Goal: Obtain resource: Download file/media

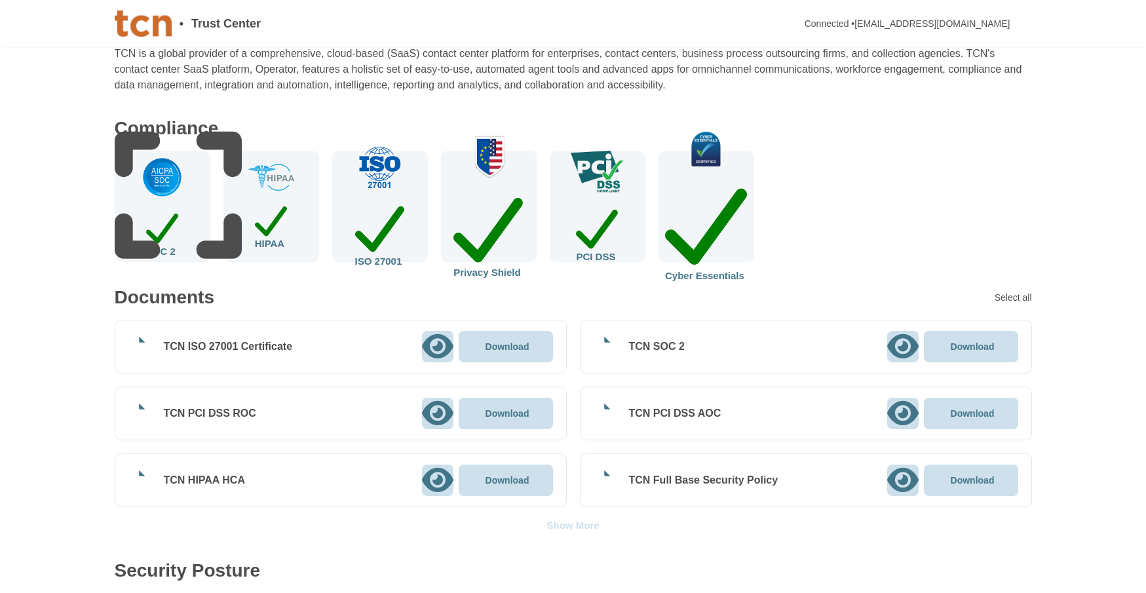
scroll to position [131, 0]
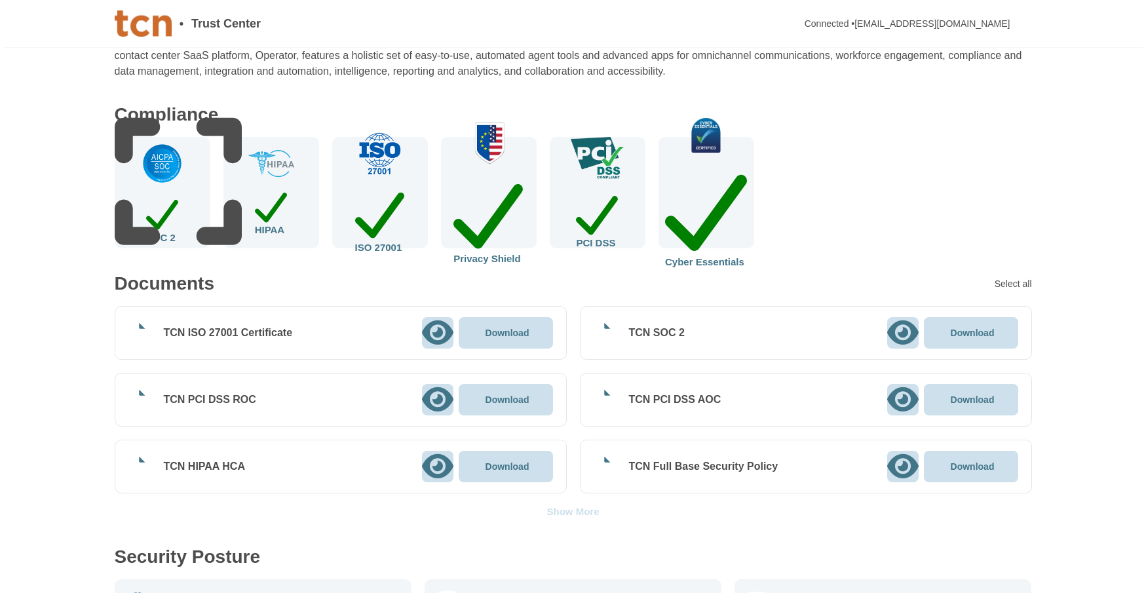
click at [901, 401] on icon at bounding box center [902, 399] width 31 height 28
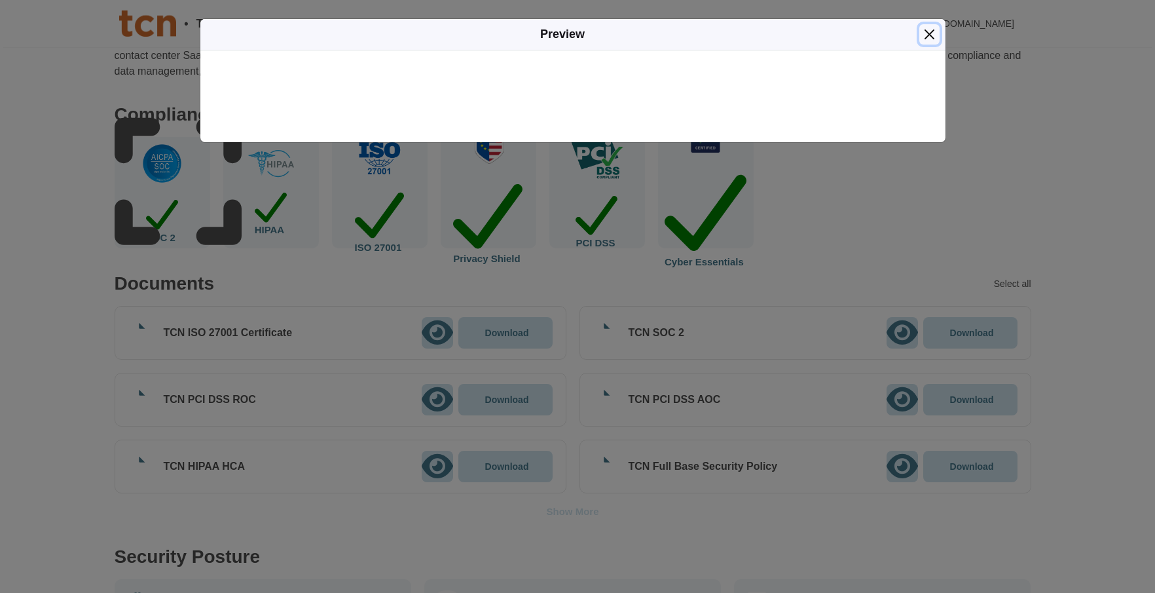
click at [929, 31] on button "Close" at bounding box center [930, 34] width 20 height 20
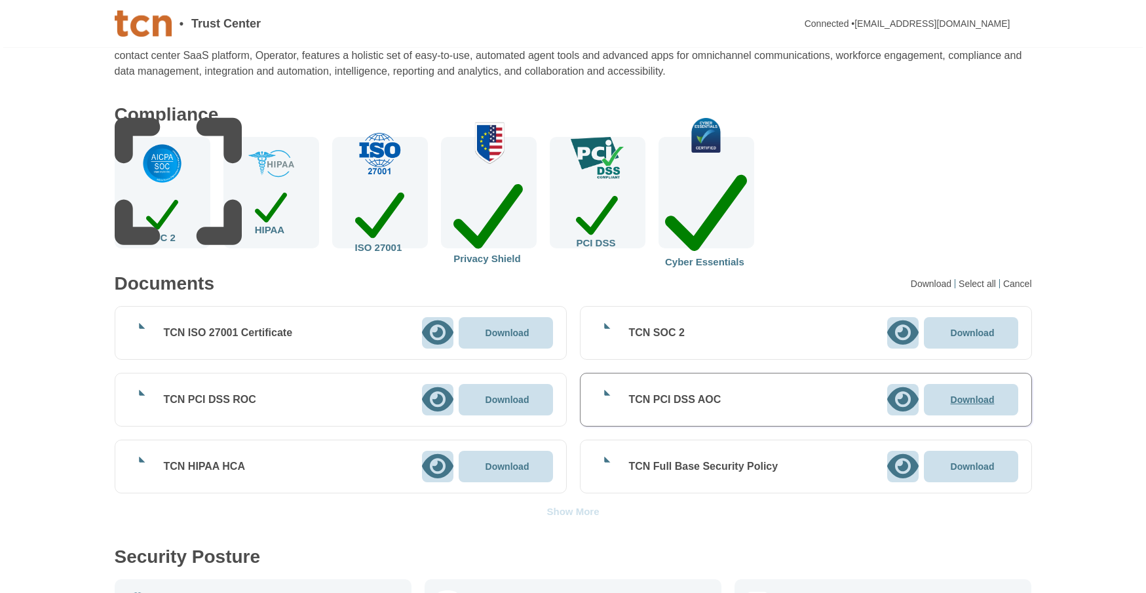
click at [977, 396] on p "Download" at bounding box center [972, 399] width 44 height 9
